Goal: Find specific fact: Find contact information

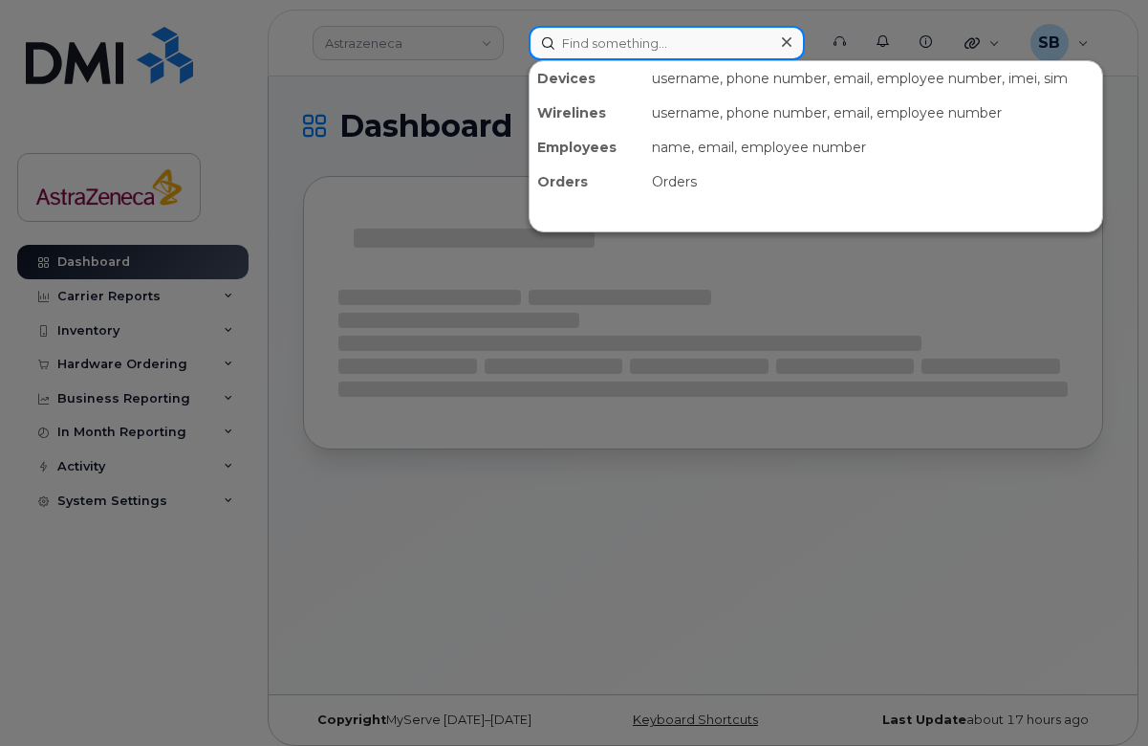
click at [627, 38] on input at bounding box center [667, 43] width 276 height 34
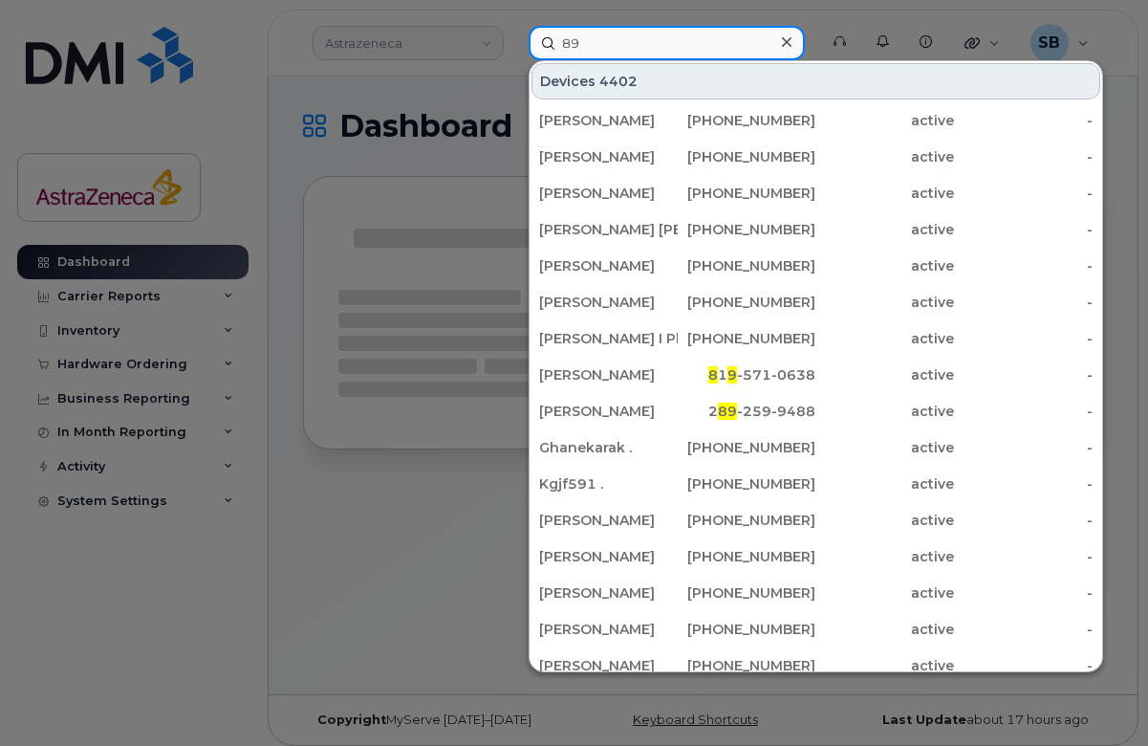
type input "8"
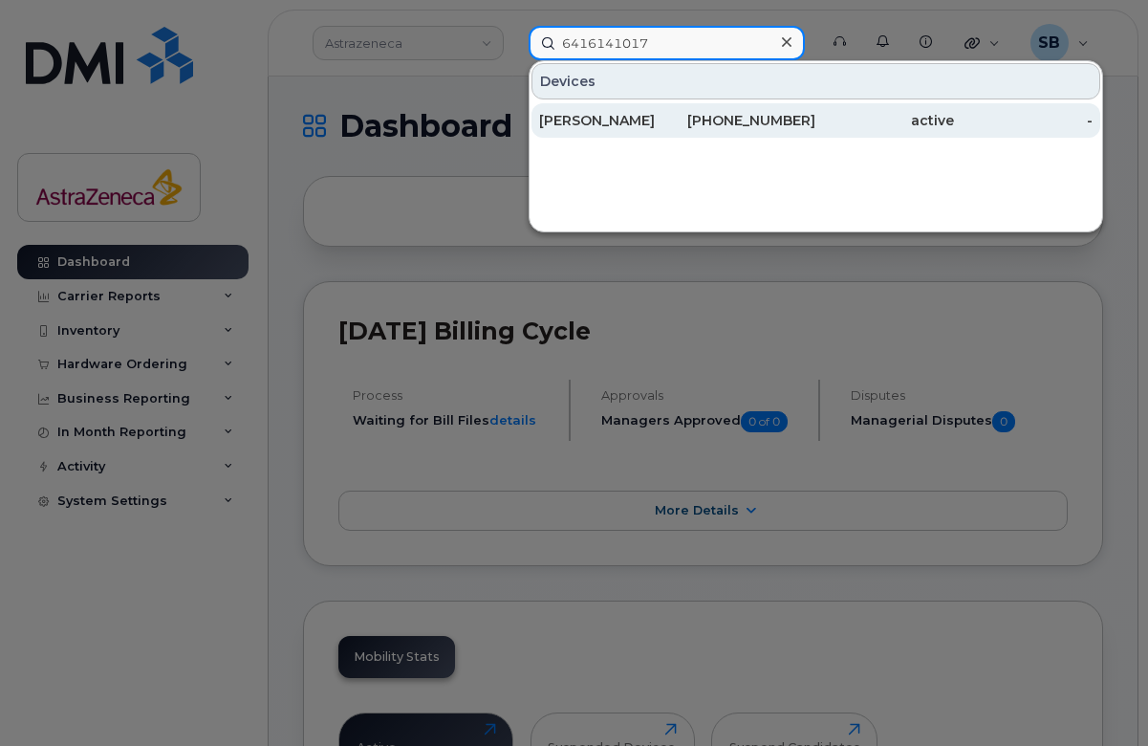
type input "6416141017"
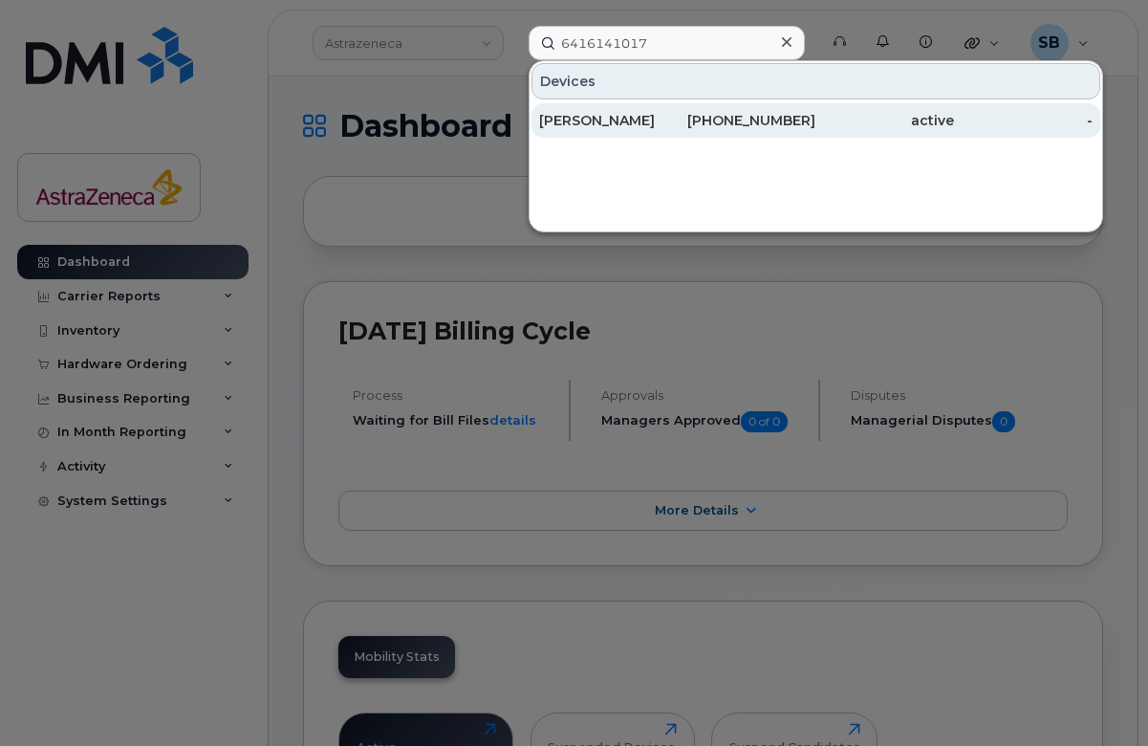
click at [615, 125] on div "[PERSON_NAME]" at bounding box center [608, 120] width 139 height 19
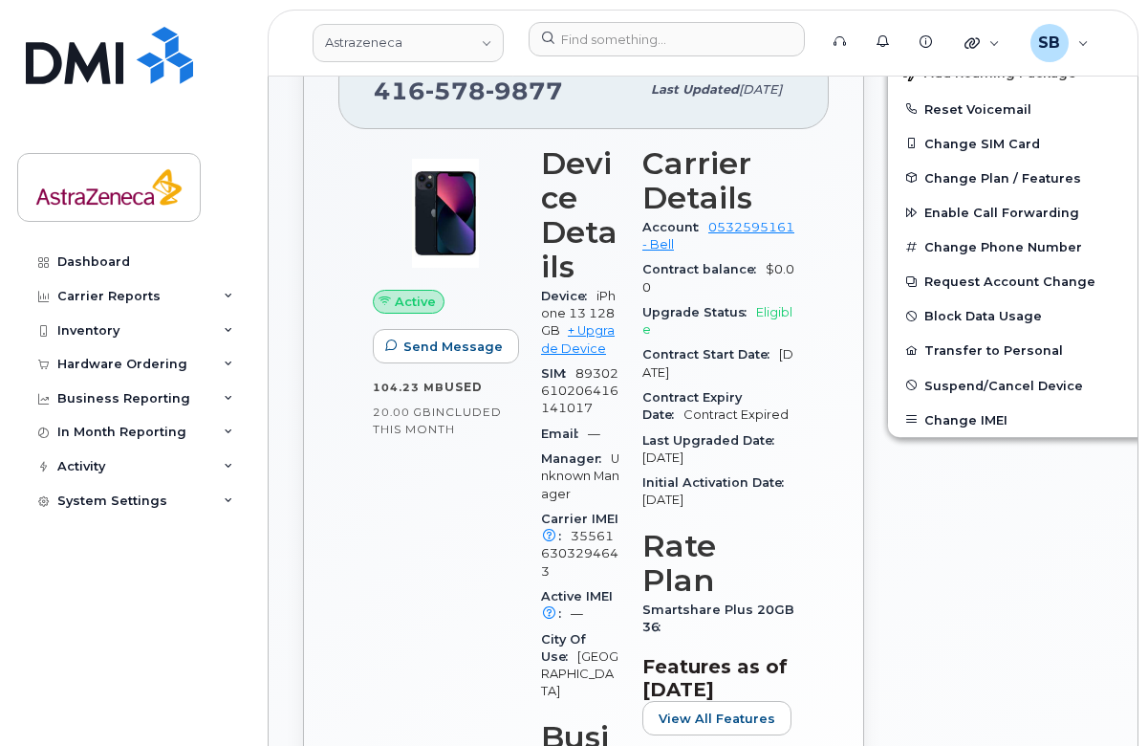
scroll to position [432, 0]
click at [685, 414] on span "Contract Expired" at bounding box center [736, 414] width 105 height 14
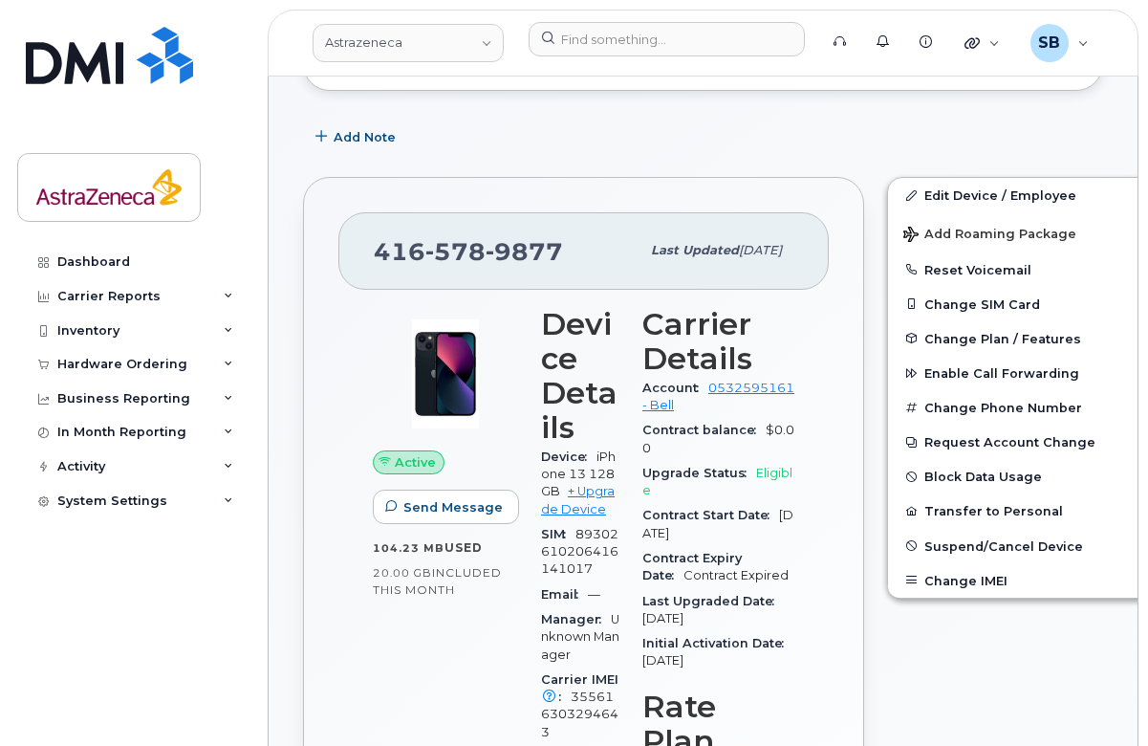
scroll to position [267, 0]
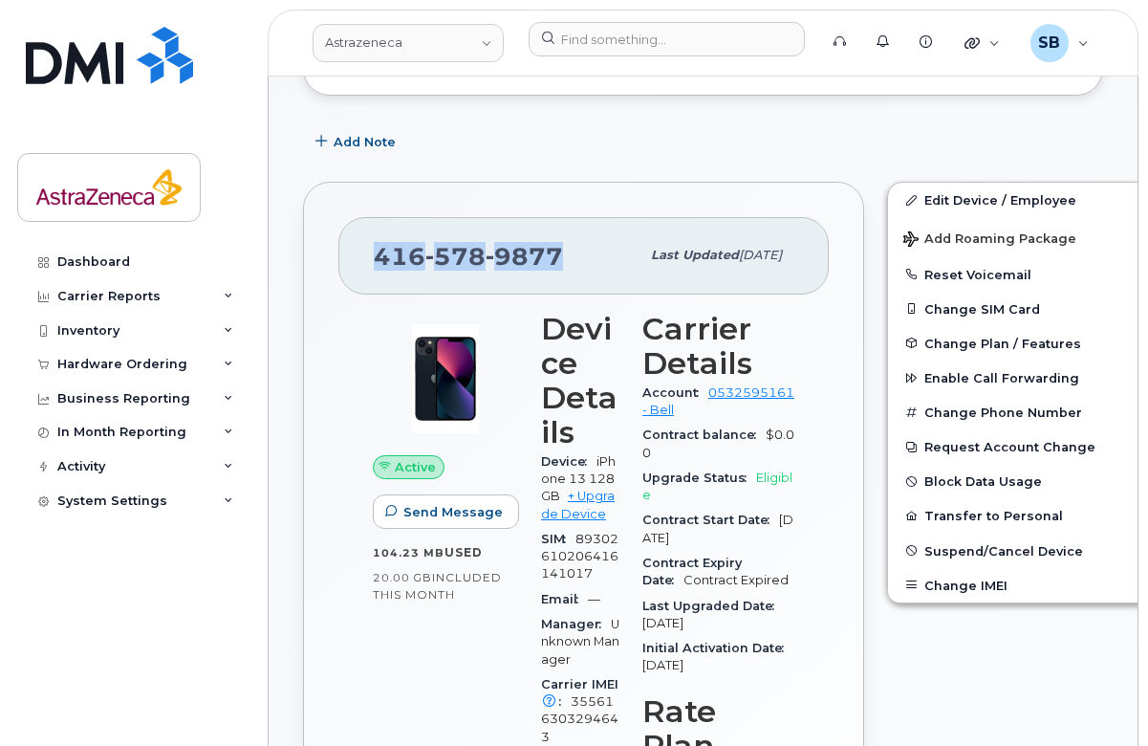
drag, startPoint x: 366, startPoint y: 255, endPoint x: 555, endPoint y: 261, distance: 189.4
click at [555, 261] on div "[PHONE_NUMBER] Last updated [DATE]" at bounding box center [583, 255] width 490 height 76
copy span "[PHONE_NUMBER]"
click at [788, 413] on div "Active Send Message 104.23 MB  used 20.00 GB  included this month Device Detail…" at bounding box center [583, 712] width 490 height 837
